Goal: Information Seeking & Learning: Learn about a topic

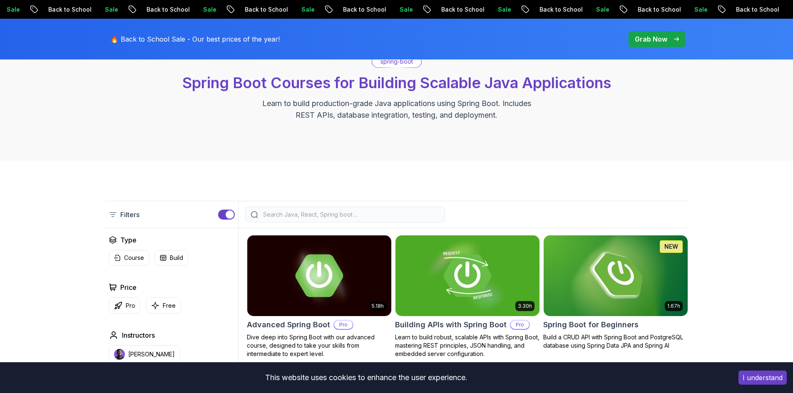
scroll to position [250, 0]
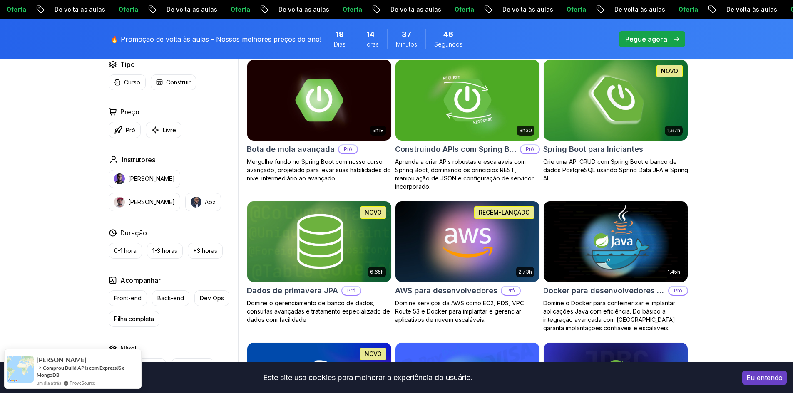
click at [604, 136] on img at bounding box center [615, 100] width 151 height 85
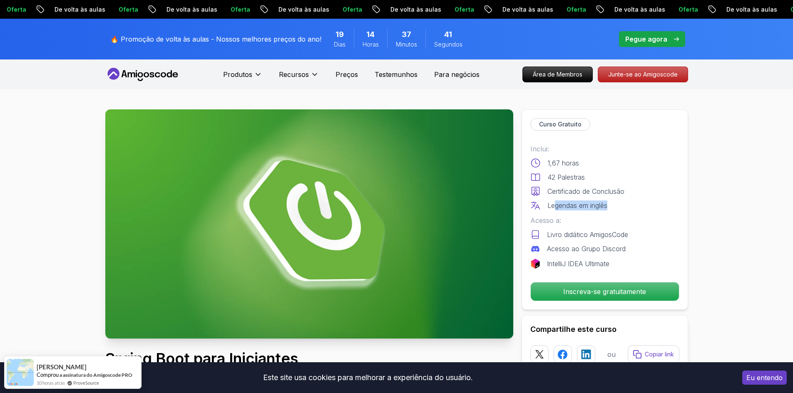
drag, startPoint x: 553, startPoint y: 206, endPoint x: 611, endPoint y: 201, distance: 58.1
click at [611, 201] on div "Legendas em inglês" at bounding box center [604, 206] width 149 height 10
click at [677, 200] on div "Inclui: 1,67 horas 42 Palestras Certificado de Conclusão Legendas em inglês" at bounding box center [604, 177] width 149 height 67
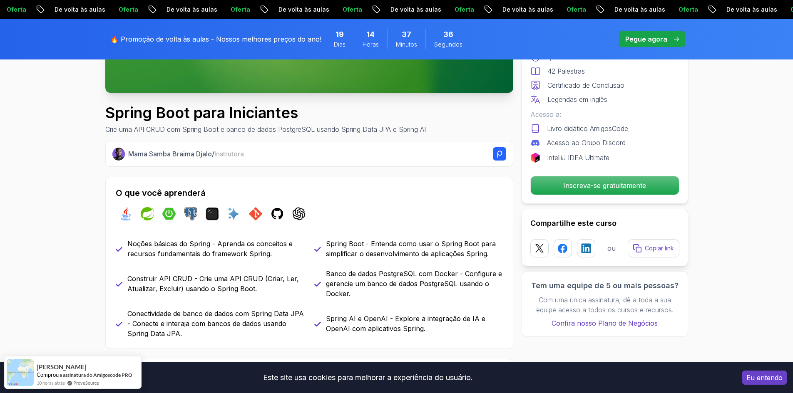
scroll to position [250, 0]
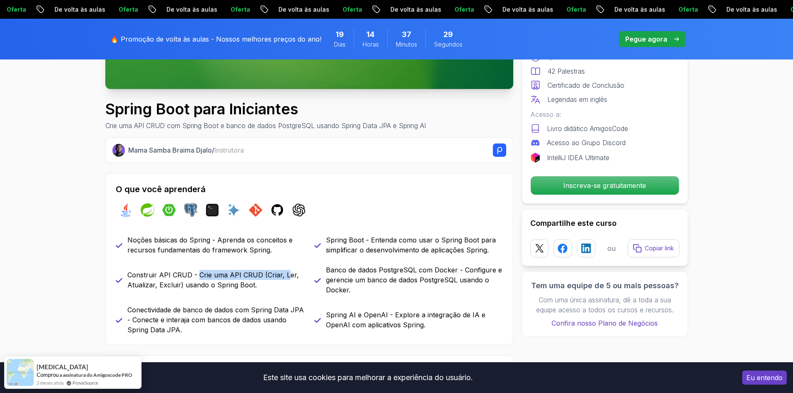
drag, startPoint x: 197, startPoint y: 273, endPoint x: 286, endPoint y: 274, distance: 88.3
click at [286, 274] on font "Construir API CRUD - Crie uma API CRUD (Criar, Ler, Atualizar, Excluir) usando …" at bounding box center [213, 280] width 172 height 18
click at [294, 272] on p "Construir API CRUD - Crie uma API CRUD (Criar, Ler, Atualizar, Excluir) usando …" at bounding box center [215, 280] width 177 height 20
drag, startPoint x: 129, startPoint y: 289, endPoint x: 223, endPoint y: 279, distance: 94.6
click at [223, 279] on font "Construir API CRUD - Crie uma API CRUD (Criar, Ler, Atualizar, Excluir) usando …" at bounding box center [213, 280] width 172 height 18
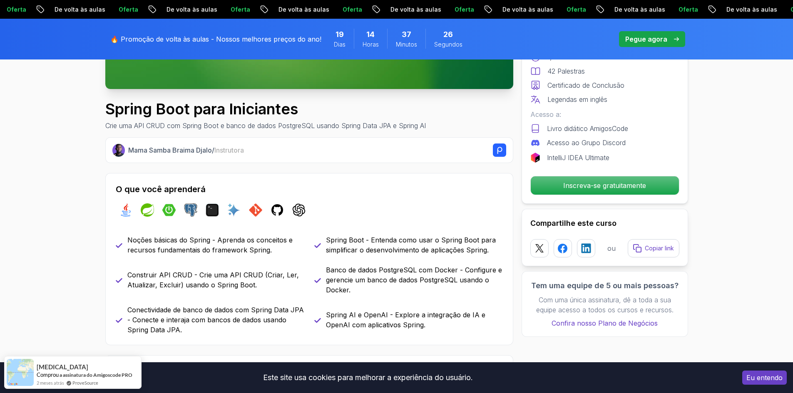
drag, startPoint x: 254, startPoint y: 281, endPoint x: 285, endPoint y: 274, distance: 32.3
click at [263, 281] on p "Construir API CRUD - Crie uma API CRUD (Criar, Ler, Atualizar, Excluir) usando …" at bounding box center [215, 280] width 177 height 20
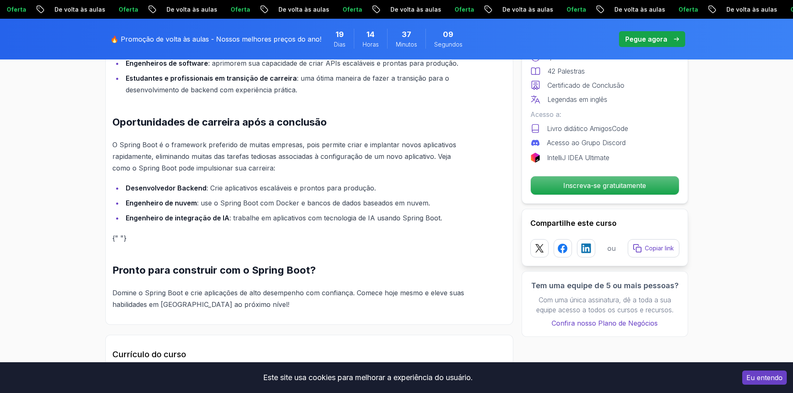
scroll to position [833, 0]
